Goal: Navigation & Orientation: Find specific page/section

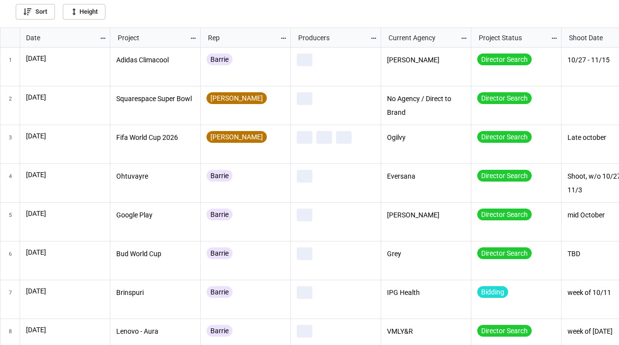
scroll to position [311, 613]
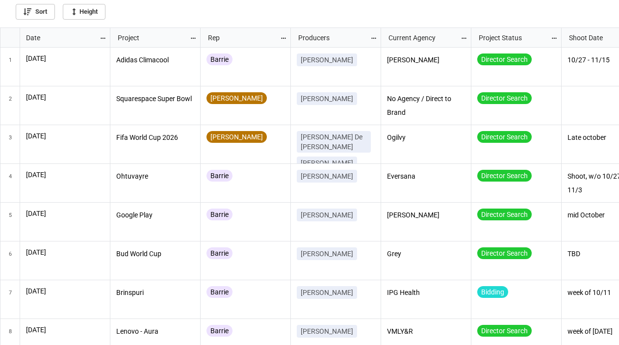
click at [102, 38] on icon "grid" at bounding box center [102, 38] width 4 height 1
click at [114, 58] on li "Sort" at bounding box center [119, 54] width 40 height 16
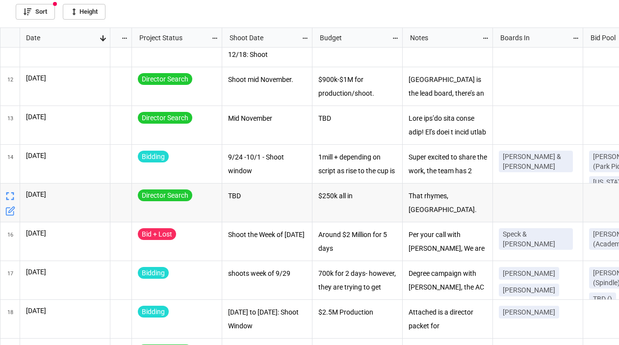
scroll to position [0, 338]
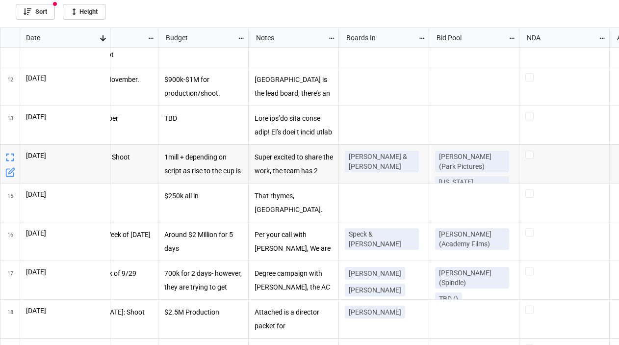
click at [9, 158] on icon "grid" at bounding box center [10, 157] width 14 height 14
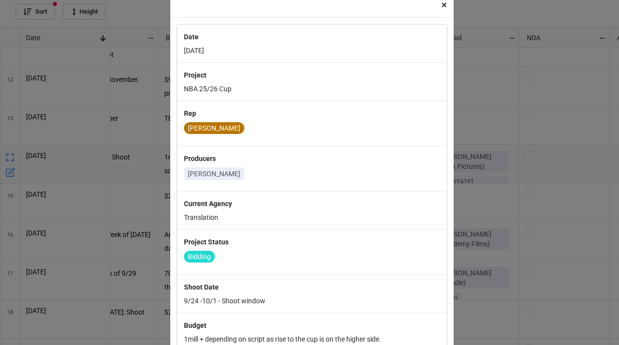
click at [443, 5] on span "×" at bounding box center [443, 5] width 5 height 12
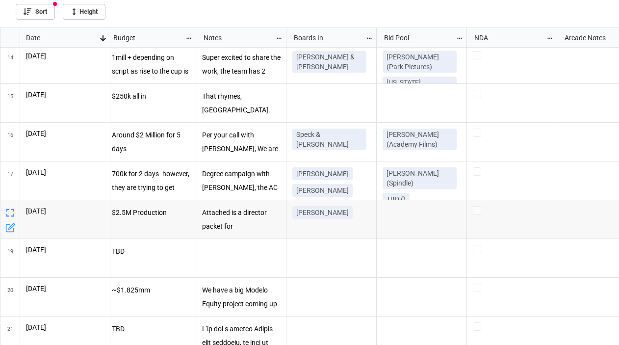
scroll to position [0, 546]
click at [9, 214] on icon "grid" at bounding box center [10, 213] width 14 height 14
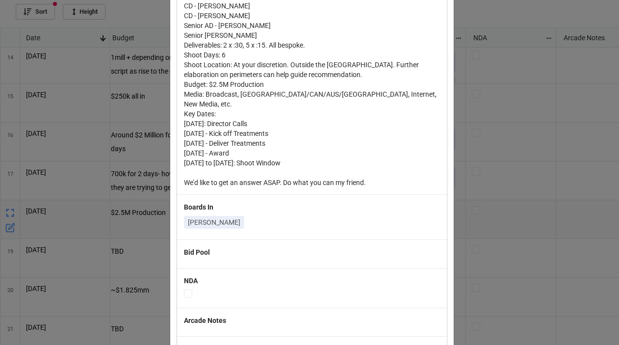
scroll to position [492, 0]
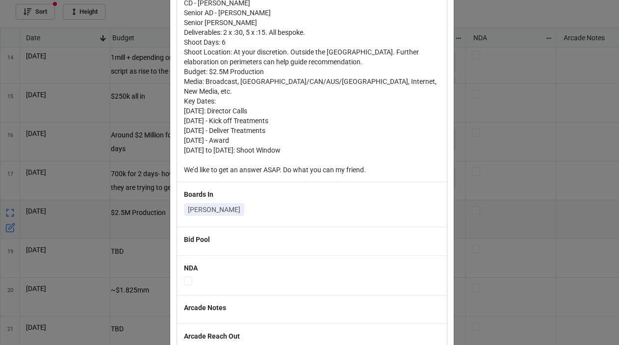
click at [536, 83] on div "× Close Date 8/28/2025 Project Quickbooks FY26 Rep Harry Producers Jack Patrick…" at bounding box center [309, 172] width 619 height 345
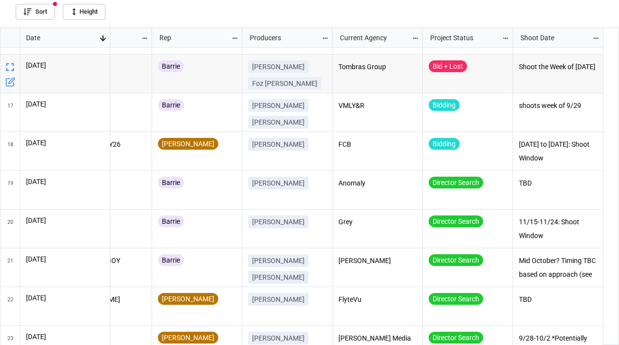
scroll to position [0, 0]
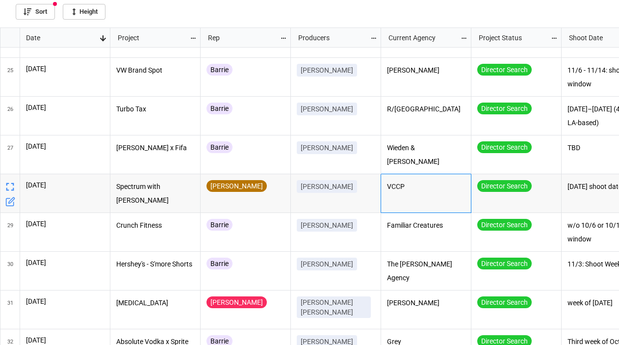
click at [381, 191] on div "VCCP" at bounding box center [426, 193] width 90 height 39
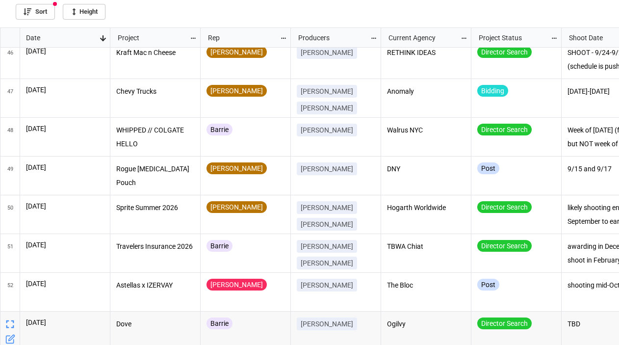
scroll to position [1749, 0]
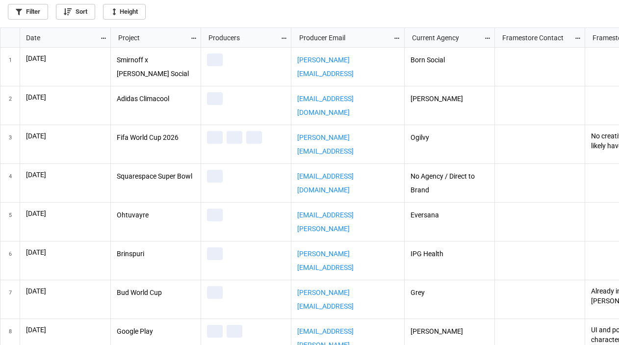
scroll to position [311, 613]
